Goal: Transaction & Acquisition: Download file/media

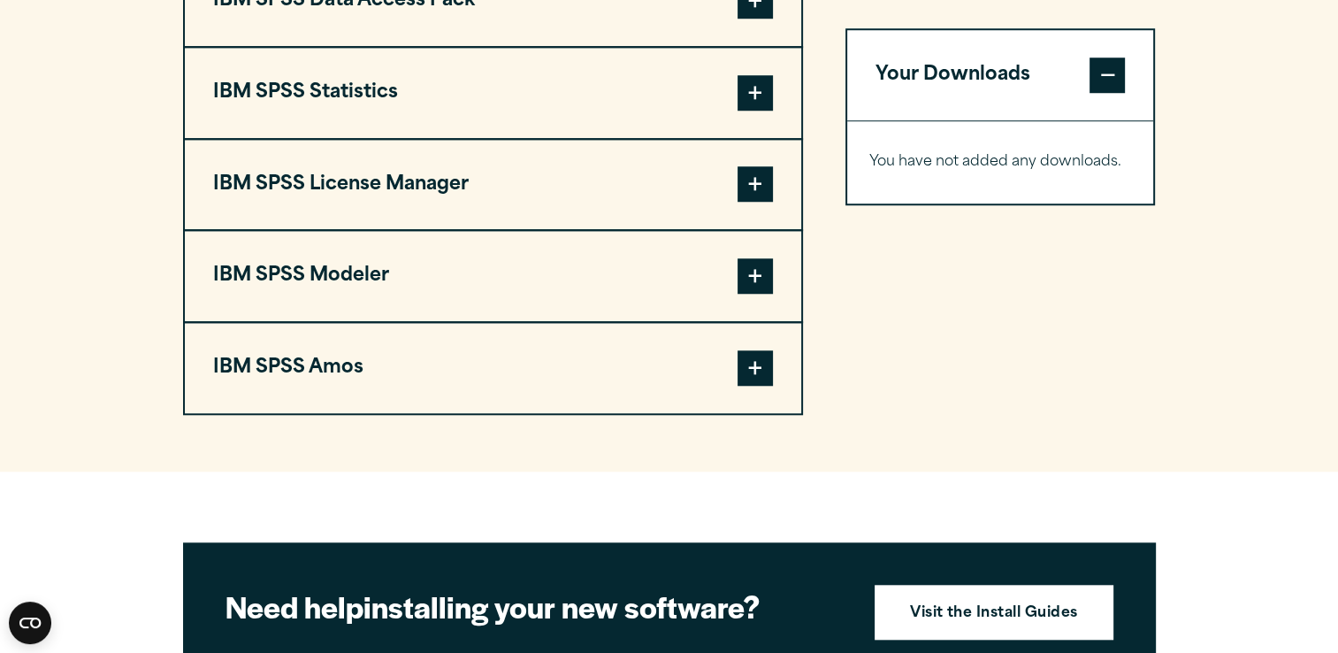
scroll to position [1481, 0]
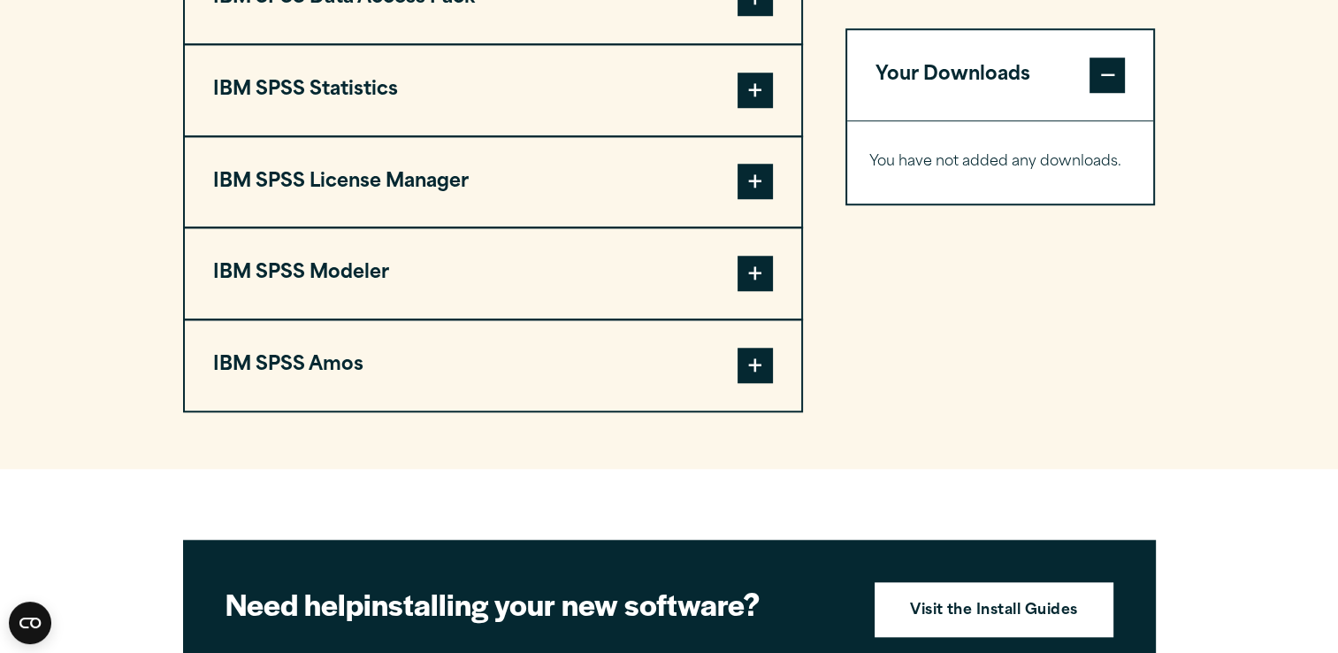
click at [765, 97] on span at bounding box center [755, 90] width 35 height 35
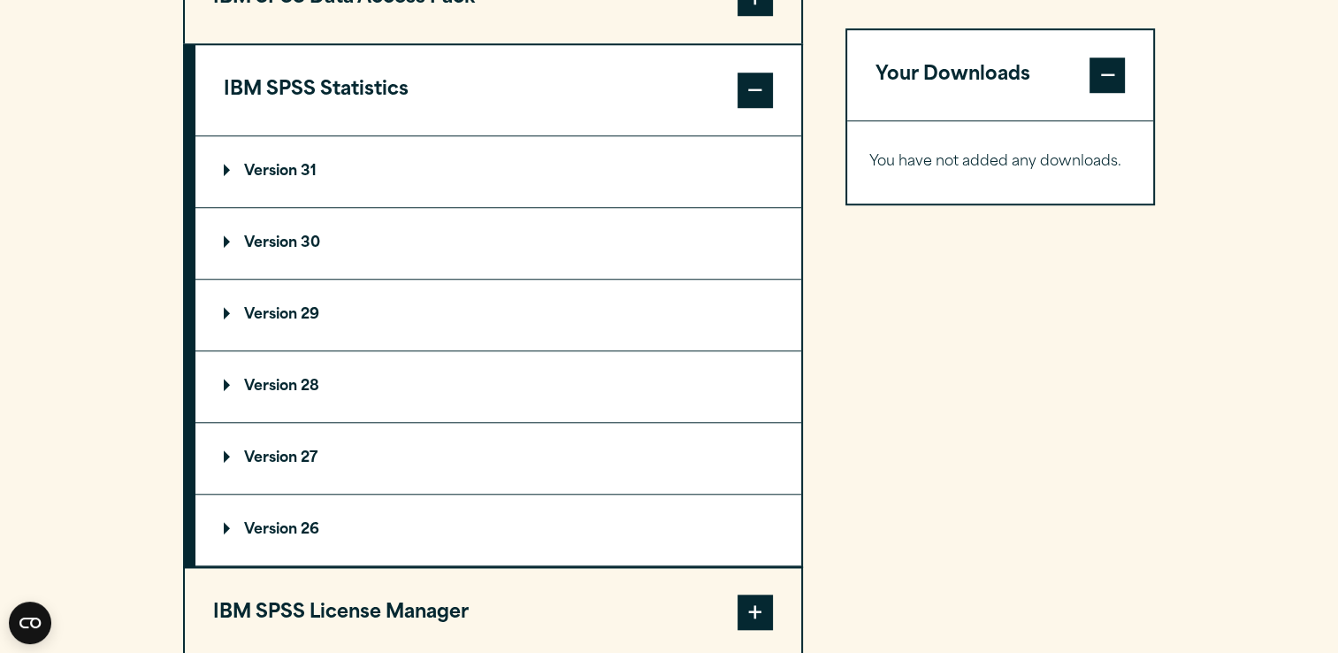
click at [291, 317] on p "Version 29" at bounding box center [272, 315] width 96 height 14
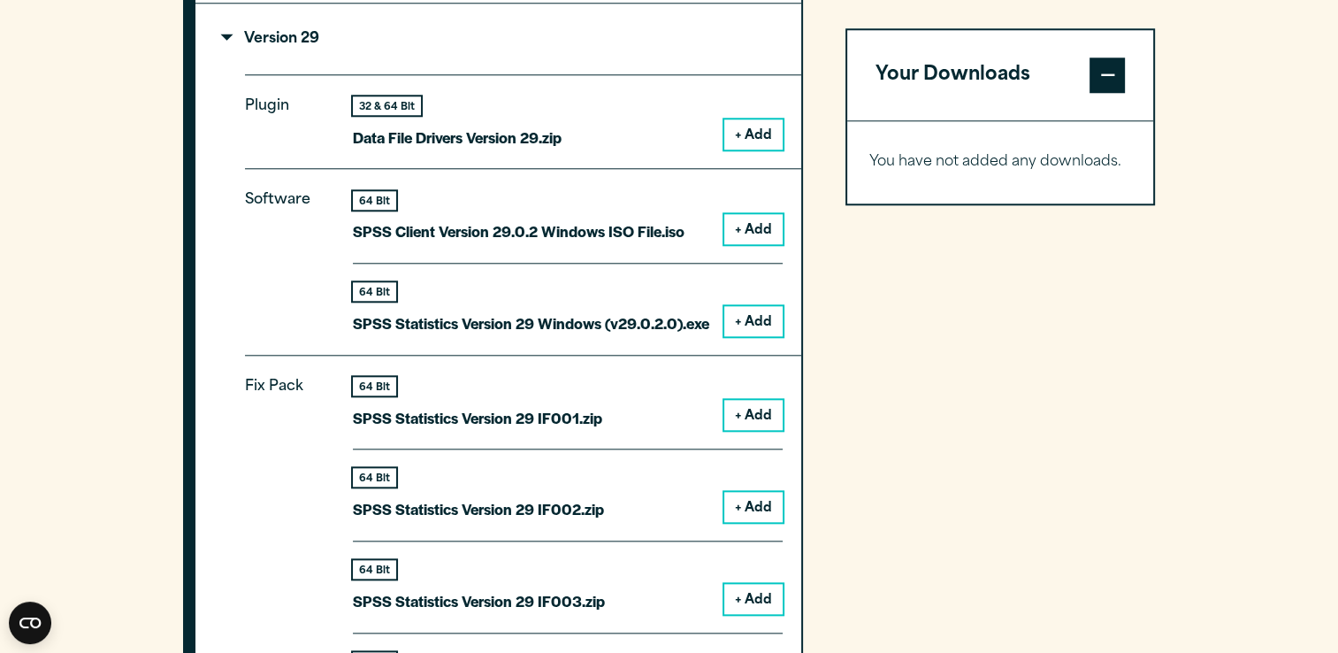
scroll to position [1789, 0]
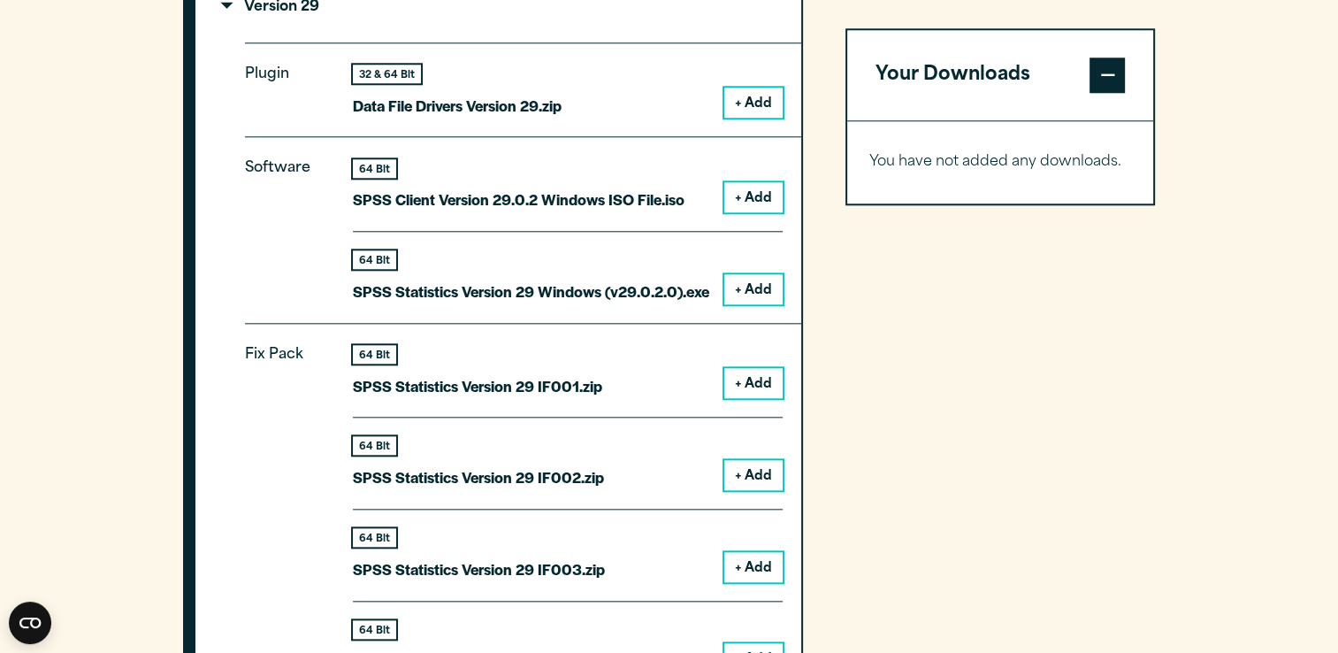
click at [752, 285] on button "+ Add" at bounding box center [753, 289] width 58 height 30
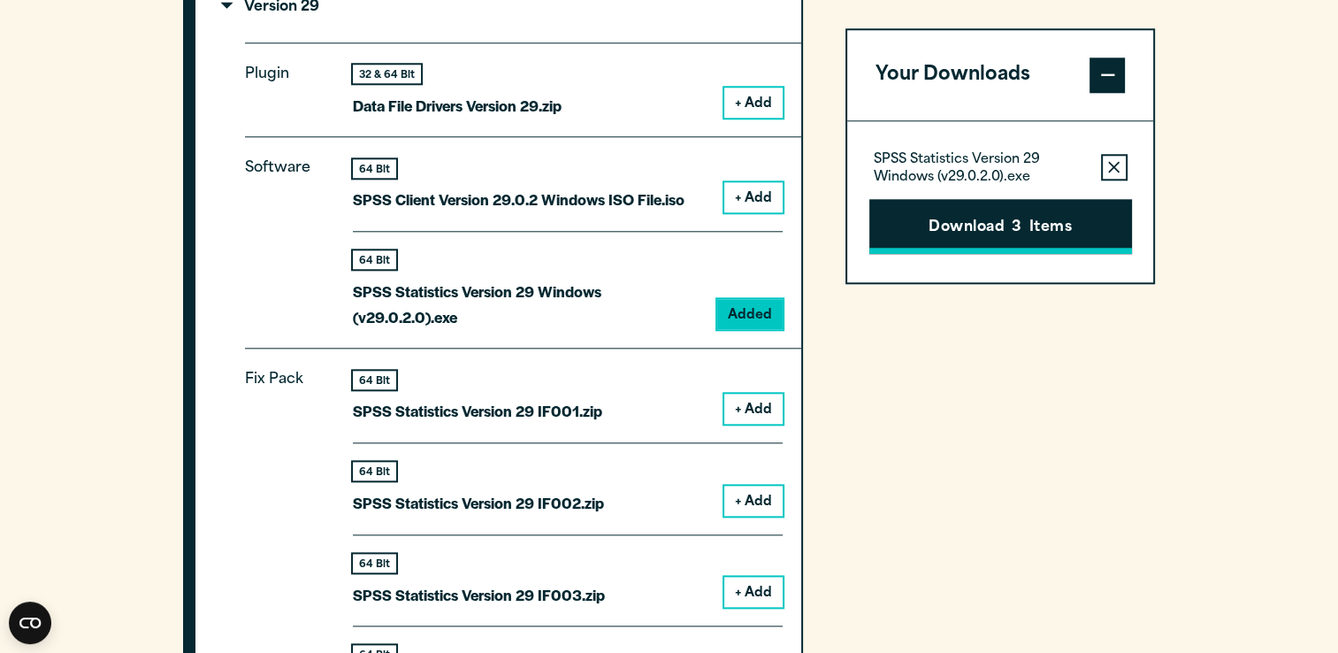
click at [995, 225] on button "Download 3 Items" at bounding box center [1000, 226] width 263 height 55
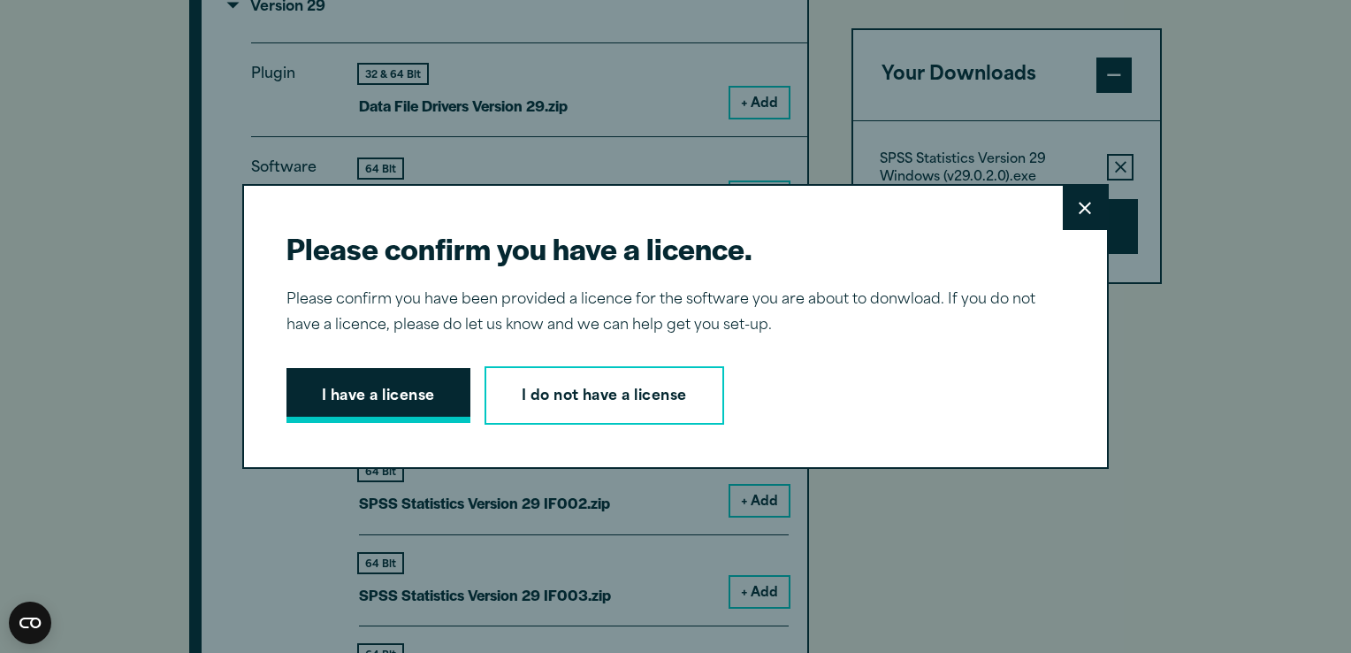
click at [403, 396] on button "I have a license" at bounding box center [379, 395] width 184 height 55
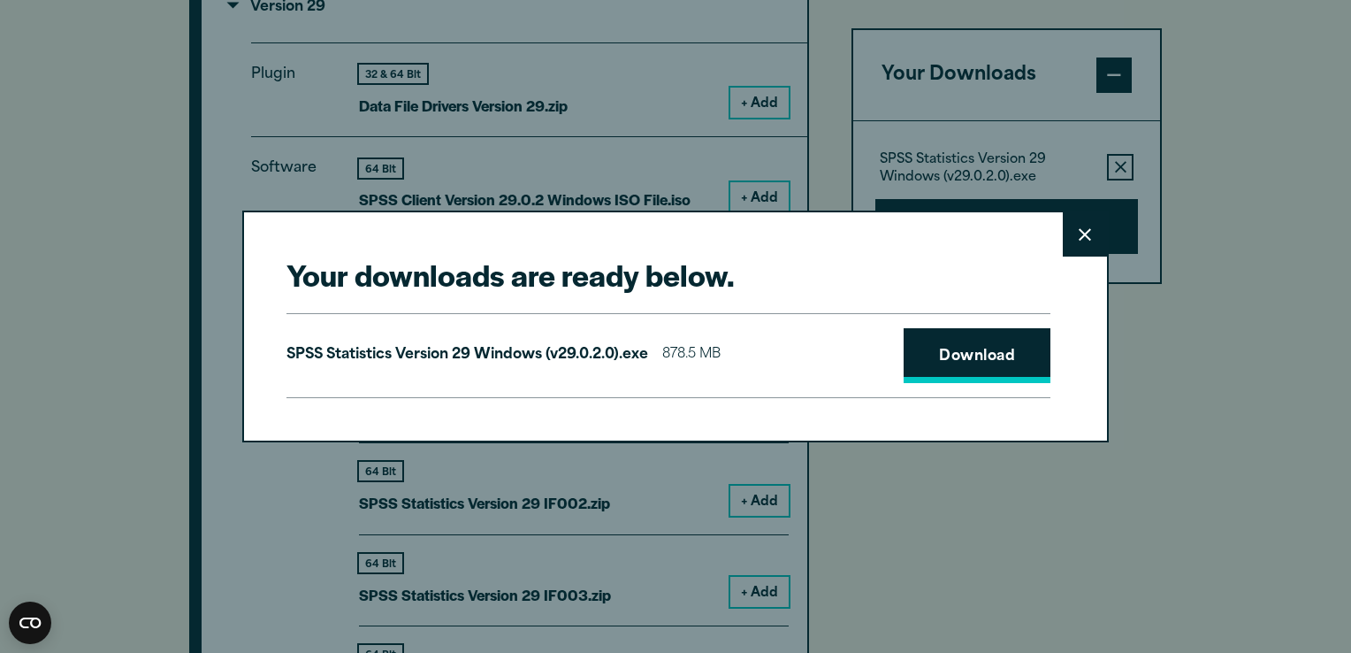
click at [982, 355] on link "Download" at bounding box center [977, 355] width 147 height 55
click at [976, 355] on link "Download" at bounding box center [977, 355] width 147 height 55
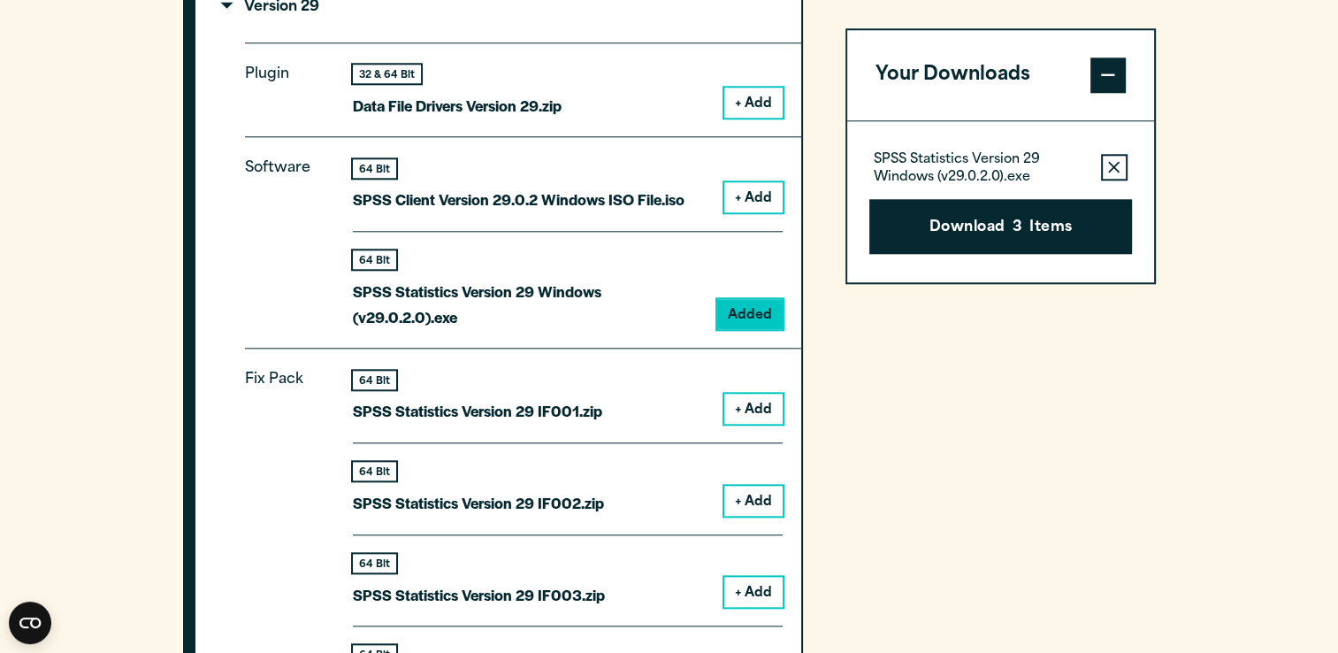
click at [1282, 122] on div "Your downloads are ready below. Close SPSS Statistics Version 29 Windows (v29.0…" at bounding box center [669, 326] width 1338 height 653
click at [294, 310] on p "Software" at bounding box center [285, 235] width 80 height 159
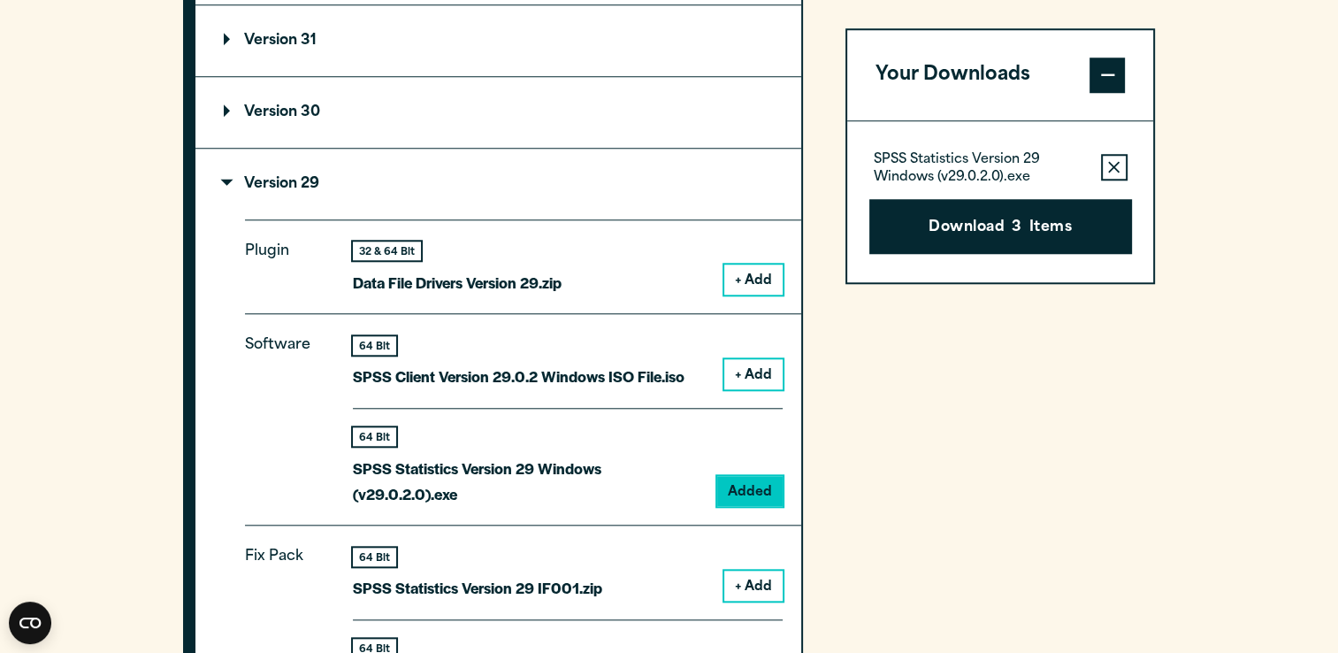
scroll to position [1611, 0]
